Goal: Task Accomplishment & Management: Complete application form

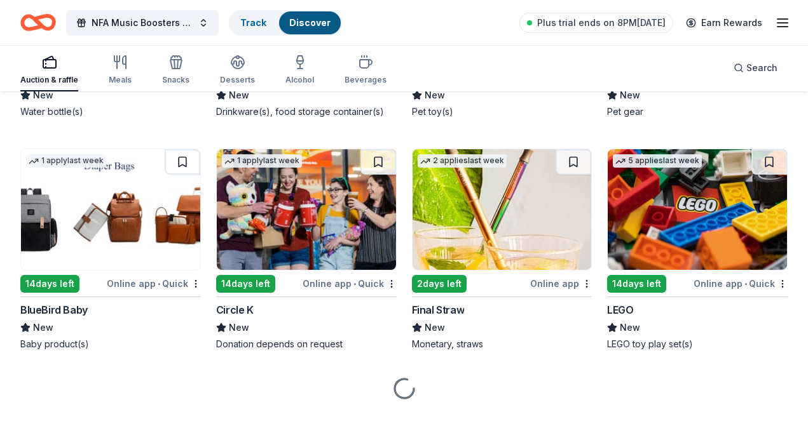
scroll to position [10621, 0]
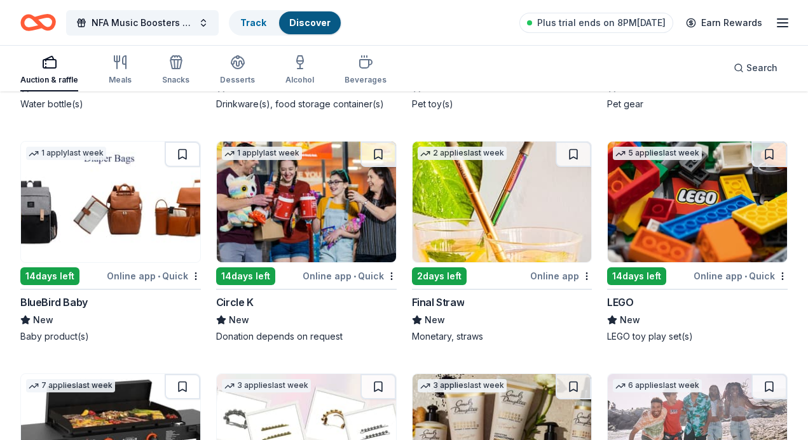
click at [618, 299] on div "LEGO" at bounding box center [620, 302] width 26 height 15
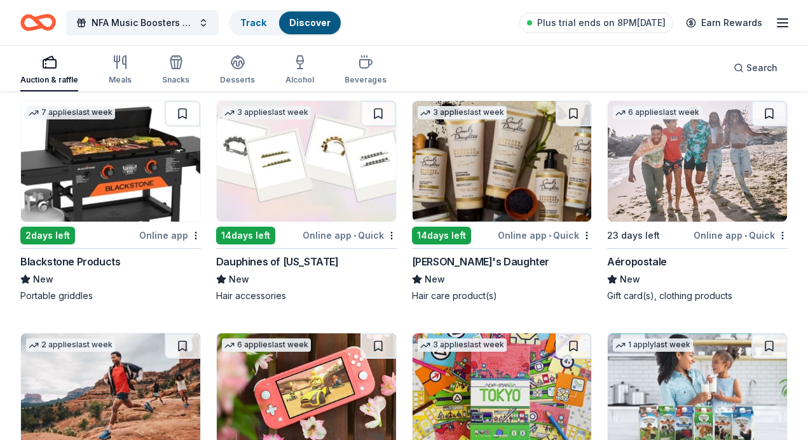
scroll to position [10895, 0]
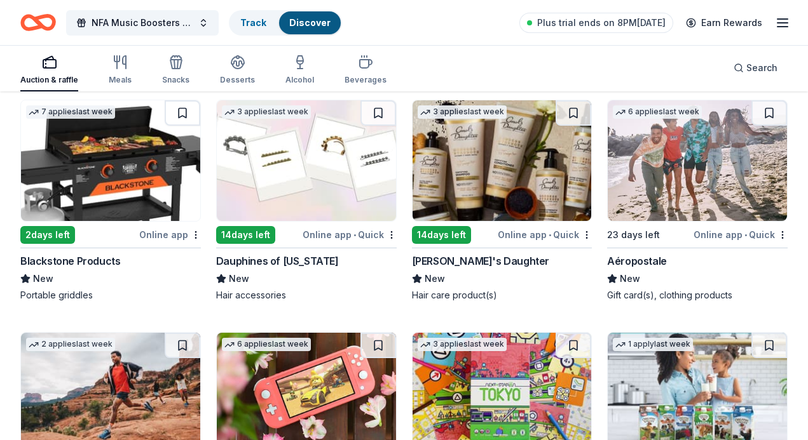
click at [90, 261] on div "Blackstone Products" at bounding box center [70, 261] width 100 height 15
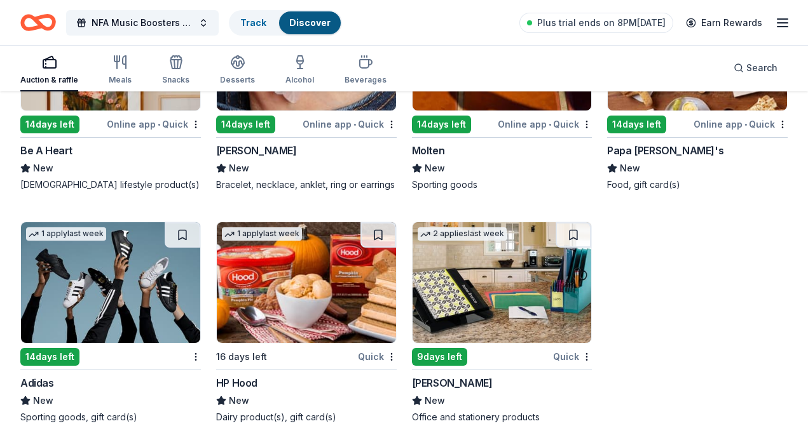
scroll to position [11725, 0]
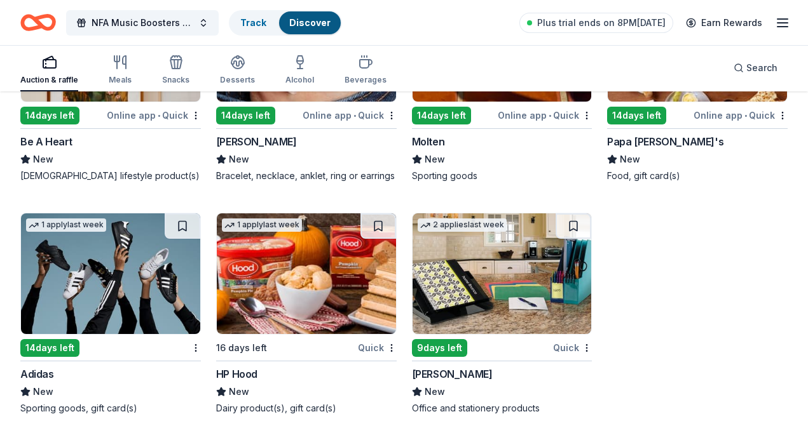
click at [427, 375] on div "[PERSON_NAME]" at bounding box center [452, 374] width 81 height 15
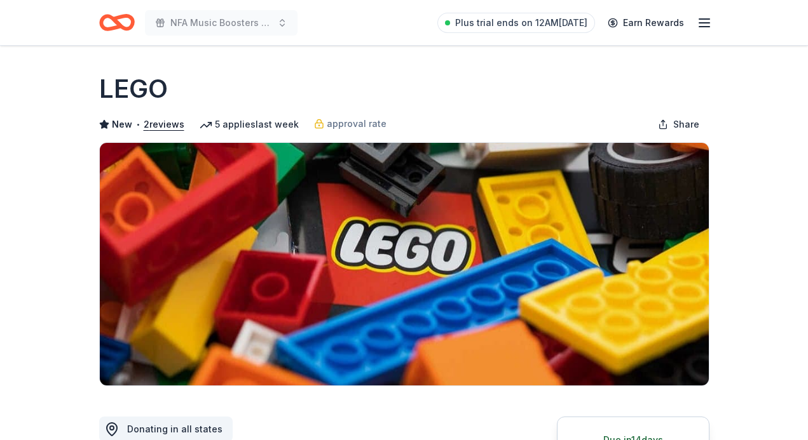
scroll to position [174, 0]
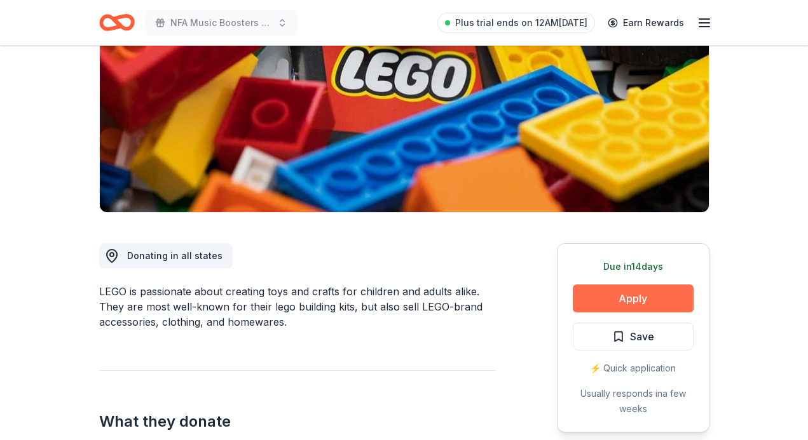
click at [613, 294] on button "Apply" at bounding box center [633, 299] width 121 height 28
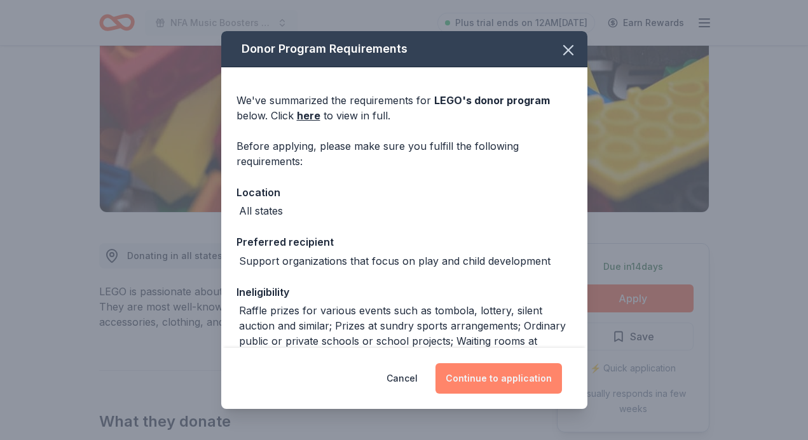
click at [497, 381] on button "Continue to application" at bounding box center [498, 379] width 126 height 31
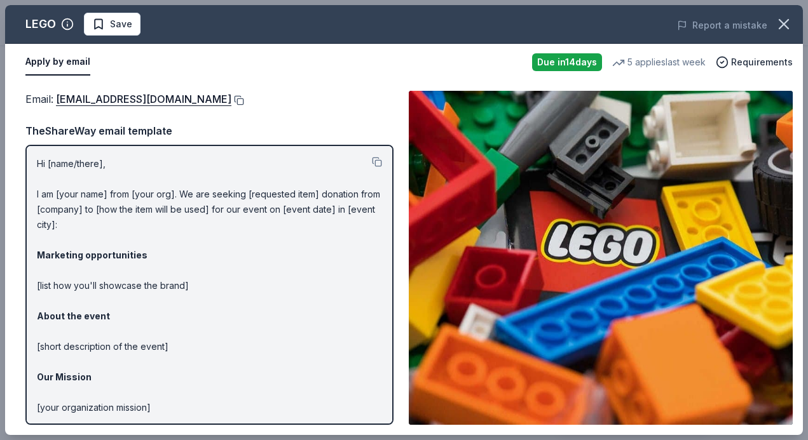
click at [231, 101] on button at bounding box center [237, 100] width 13 height 10
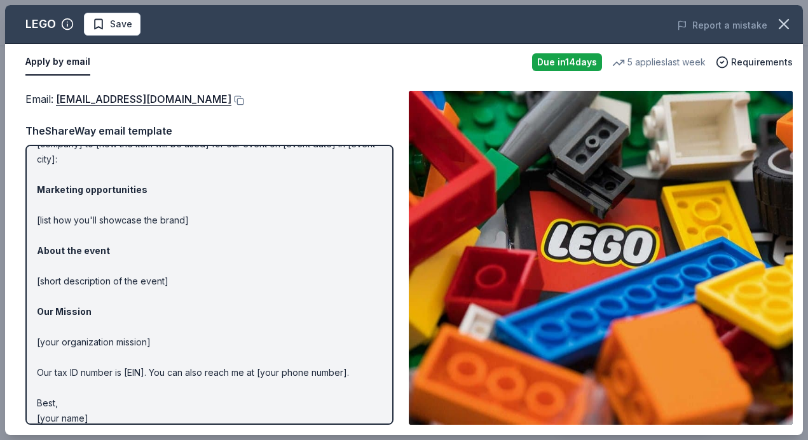
scroll to position [0, 0]
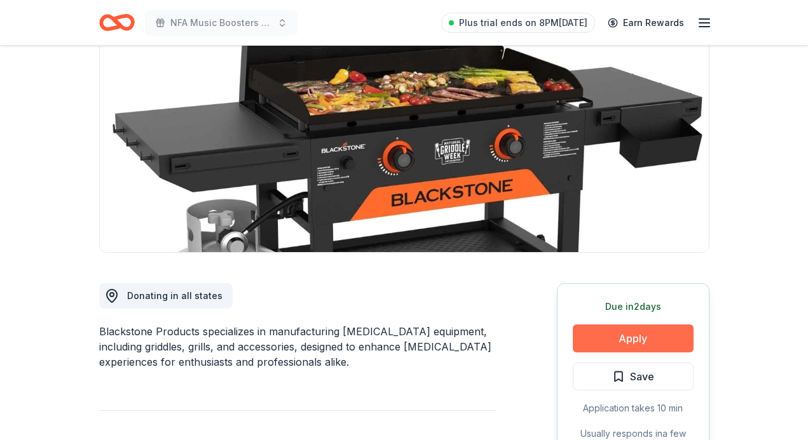
scroll to position [133, 0]
click at [617, 327] on button "Apply" at bounding box center [633, 339] width 121 height 28
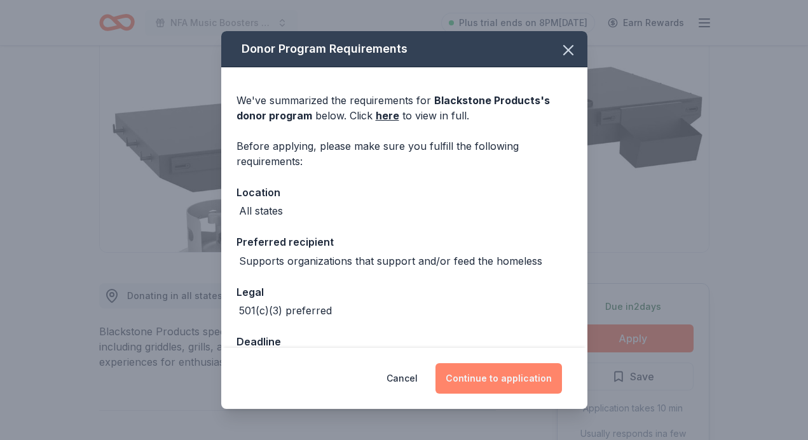
click at [471, 378] on button "Continue to application" at bounding box center [498, 379] width 126 height 31
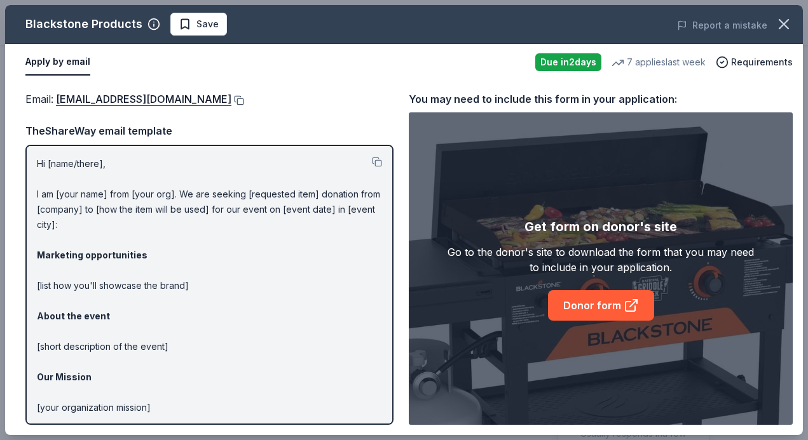
click at [243, 102] on button at bounding box center [237, 100] width 13 height 10
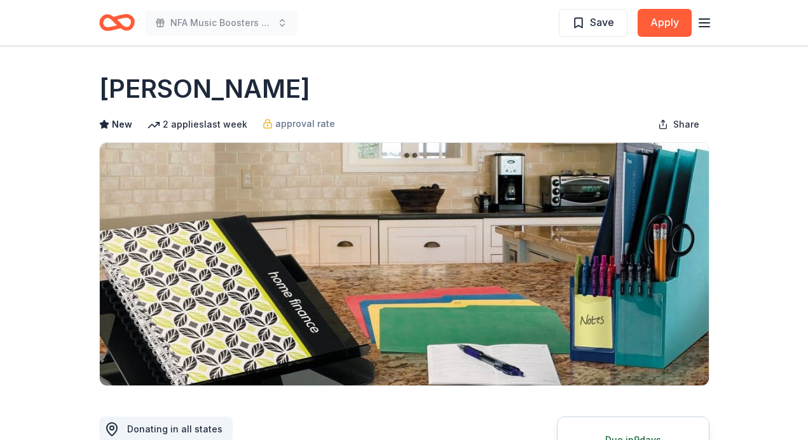
scroll to position [150, 0]
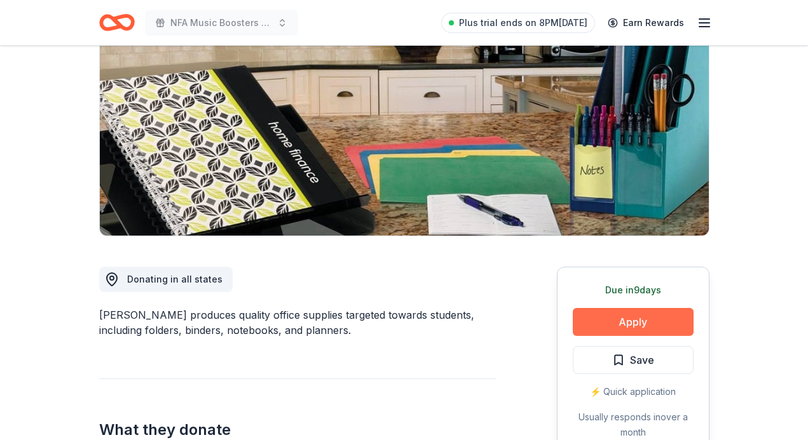
click at [613, 318] on button "Apply" at bounding box center [633, 322] width 121 height 28
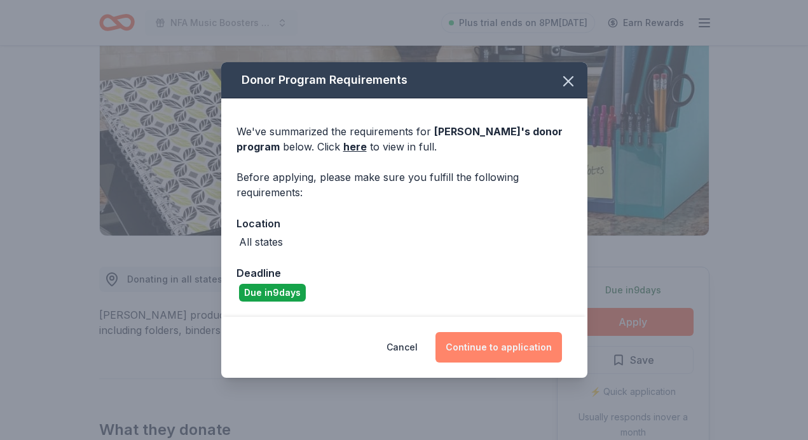
click at [529, 347] on button "Continue to application" at bounding box center [498, 347] width 126 height 31
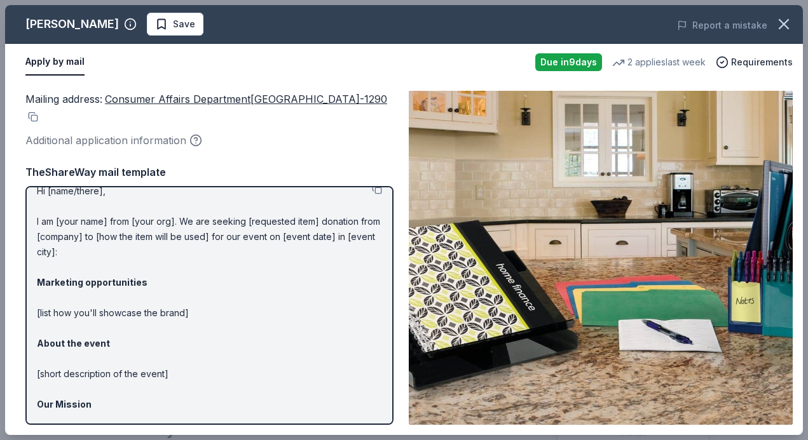
scroll to position [0, 0]
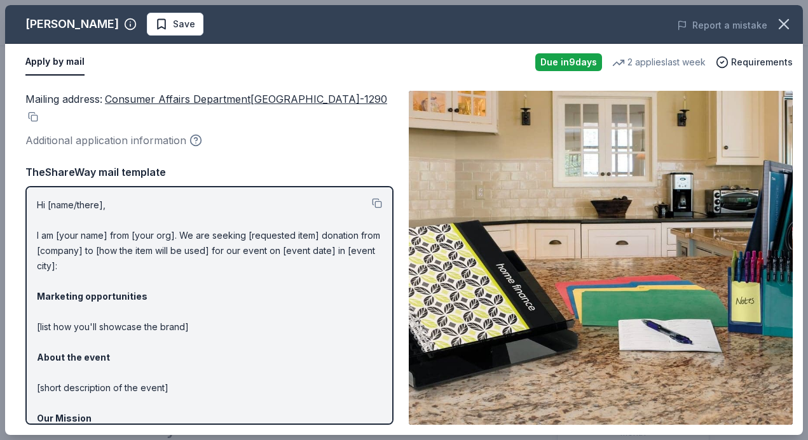
click at [195, 140] on icon "button" at bounding box center [196, 139] width 3 height 3
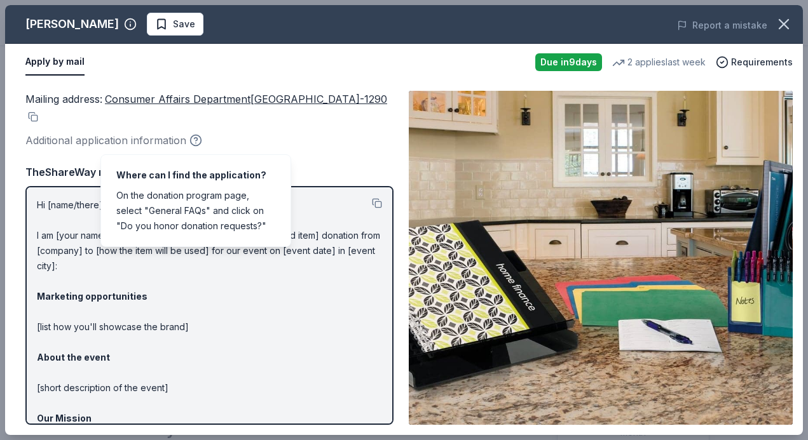
click at [195, 140] on icon "button" at bounding box center [196, 139] width 3 height 3
